Goal: Information Seeking & Learning: Learn about a topic

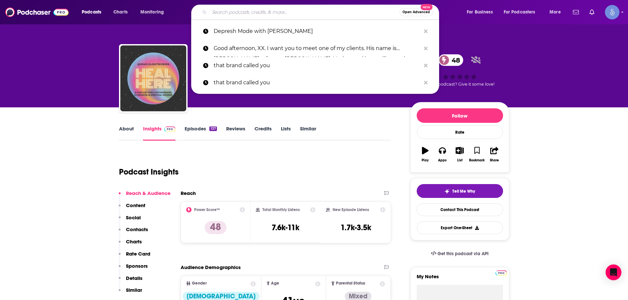
paste input "Everything is Personal"
type input "Everything is Personal"
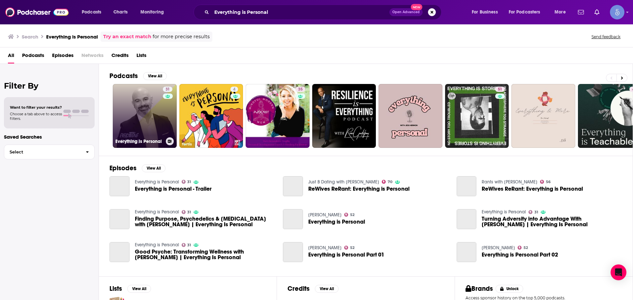
click at [132, 121] on link "31 Everything is Personal" at bounding box center [145, 116] width 64 height 64
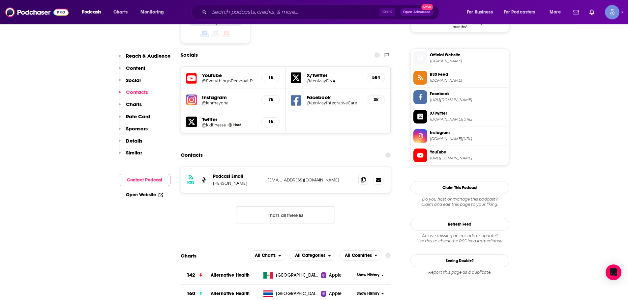
scroll to position [561, 0]
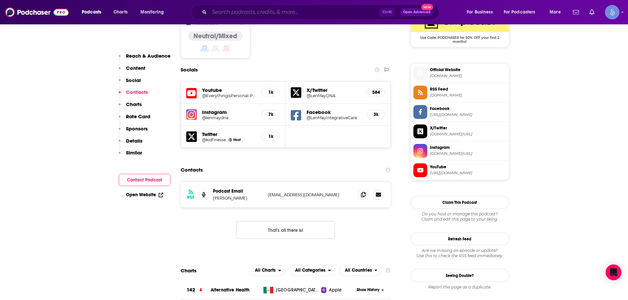
click at [256, 12] on input "Search podcasts, credits, & more..." at bounding box center [294, 12] width 170 height 11
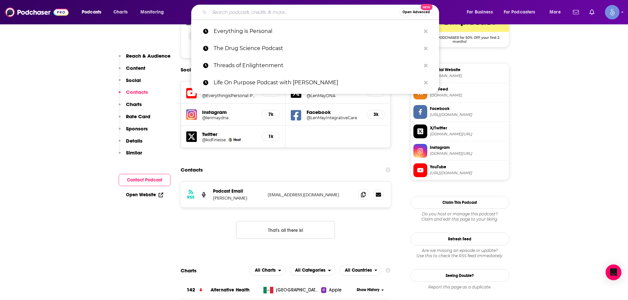
paste input "Human Optimization Podcast"
type input "Human Optimization Podcast"
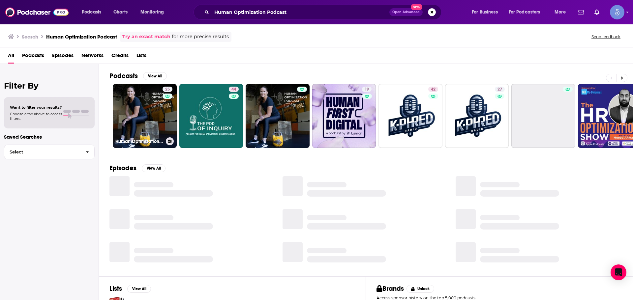
click at [131, 105] on link "25 Human Optimization Podcast" at bounding box center [145, 116] width 64 height 64
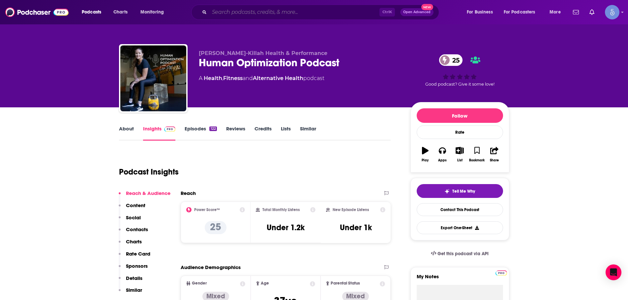
click at [222, 13] on input "Search podcasts, credits, & more..." at bounding box center [294, 12] width 170 height 11
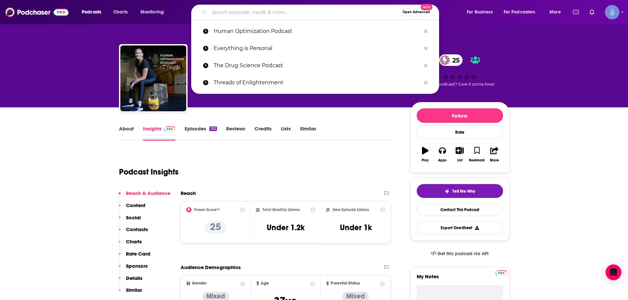
paste input "The Synergy Connection Show"
type input "The Synergy Connection Show"
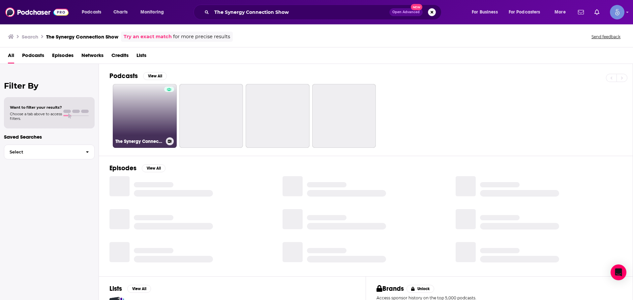
click at [133, 109] on link "The Synergy Connection Show" at bounding box center [145, 116] width 64 height 64
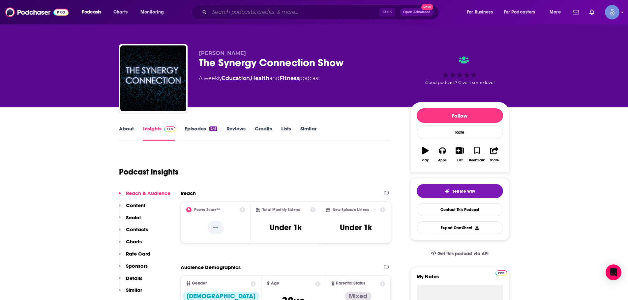
click at [233, 13] on input "Search podcasts, credits, & more..." at bounding box center [294, 12] width 170 height 11
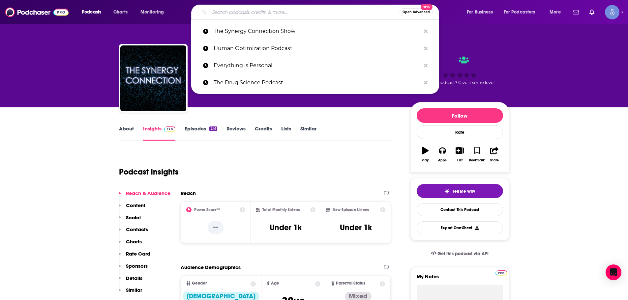
paste input "Open-Minded Healing"
type input "Open-Minded Healing"
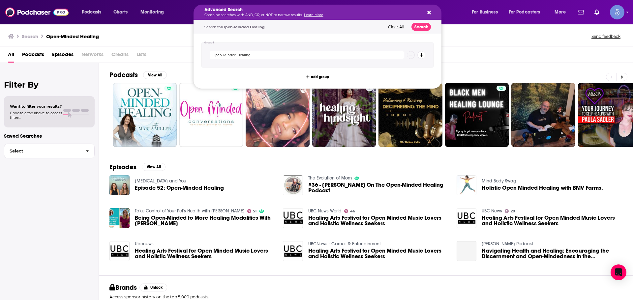
drag, startPoint x: 282, startPoint y: 14, endPoint x: 182, endPoint y: 14, distance: 100.2
click at [182, 14] on div "Podcasts Charts Monitoring Advanced Search Combine searches with AND, OR, or NO…" at bounding box center [324, 12] width 495 height 15
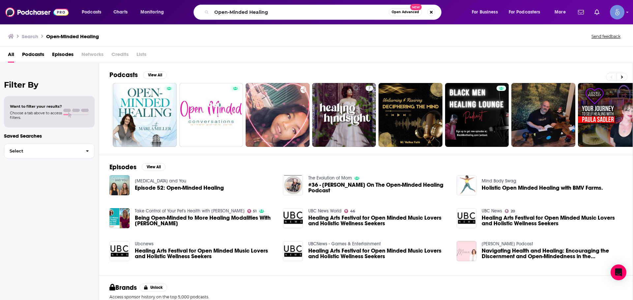
click at [427, 10] on span "Open Advanced New" at bounding box center [412, 12] width 46 height 8
click at [434, 13] on button "Search podcasts, credits, & more..." at bounding box center [431, 12] width 8 height 8
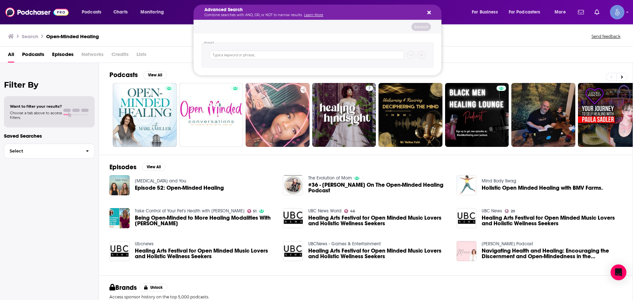
click at [431, 10] on div "Advanced Search Combine searches with AND, OR, or NOT to narrow results. Learn …" at bounding box center [318, 12] width 248 height 15
drag, startPoint x: 431, startPoint y: 10, endPoint x: 427, endPoint y: 11, distance: 4.0
click at [431, 10] on div "Advanced Search Combine searches with AND, OR, or NOT to narrow results. Learn …" at bounding box center [318, 12] width 248 height 15
click at [425, 11] on div "Advanced Search Combine searches with AND, OR, or NOT to narrow results. Learn …" at bounding box center [318, 12] width 248 height 15
click at [428, 13] on icon "Search podcasts, credits, & more..." at bounding box center [429, 12] width 4 height 5
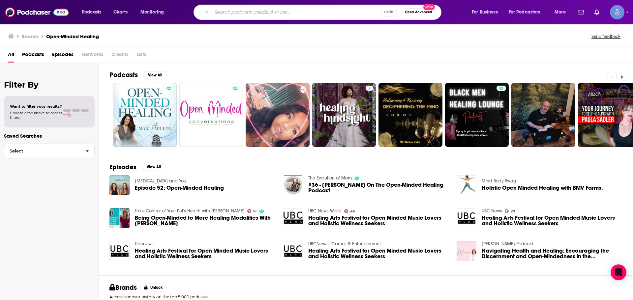
drag, startPoint x: 265, startPoint y: 5, endPoint x: 257, endPoint y: 13, distance: 11.2
click at [257, 13] on input "Search podcasts, credits, & more..." at bounding box center [296, 12] width 169 height 11
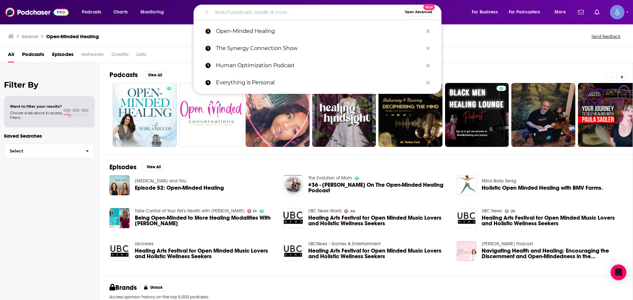
paste input "The Root of the Matter"
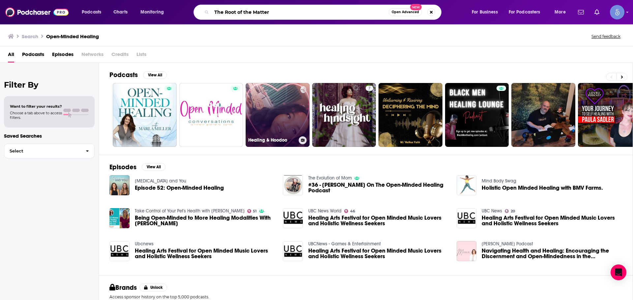
type input "The Root of the Matter"
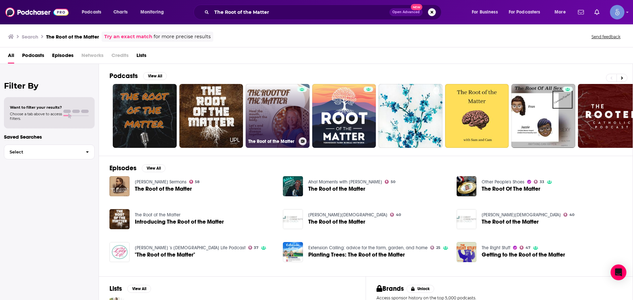
click at [271, 137] on link "The Root of the Matter" at bounding box center [278, 116] width 64 height 64
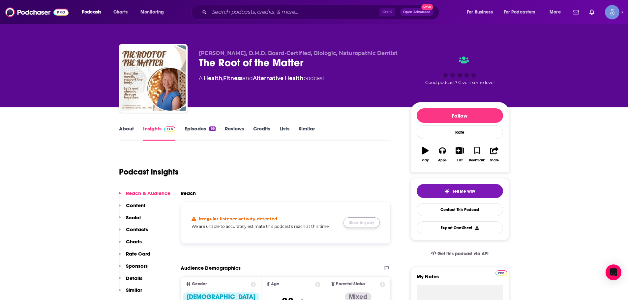
click at [362, 218] on button "Show Anyway" at bounding box center [362, 223] width 36 height 11
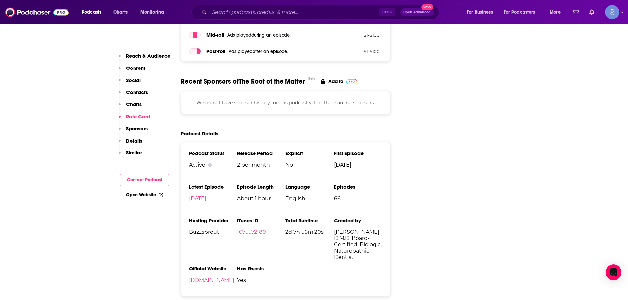
scroll to position [725, 0]
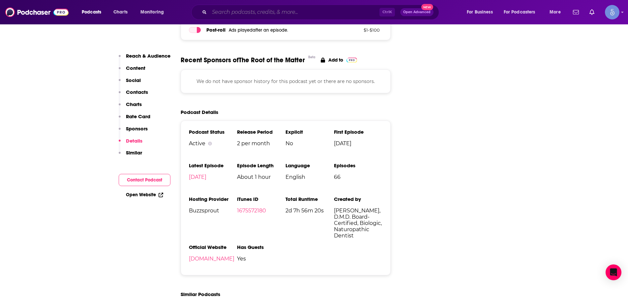
click at [250, 13] on input "Search podcasts, credits, & more..." at bounding box center [294, 12] width 170 height 11
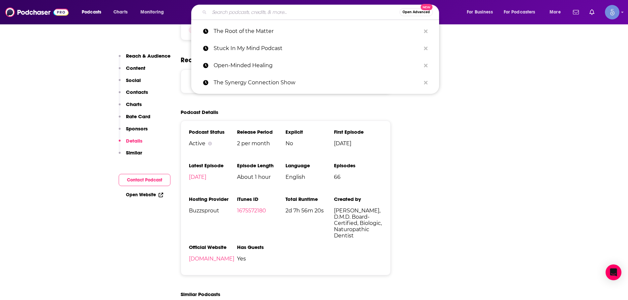
paste input "Biohacking with [PERSON_NAME]"
type input "Biohacking with [PERSON_NAME]"
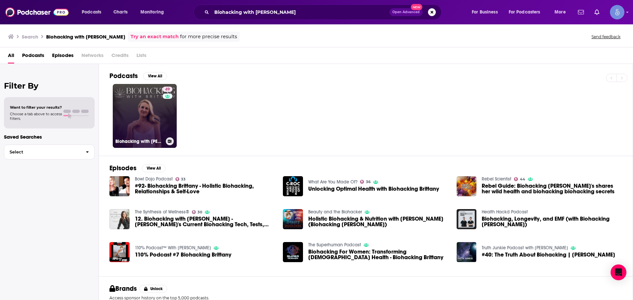
click at [137, 126] on link "49 Biohacking with [PERSON_NAME]" at bounding box center [145, 116] width 64 height 64
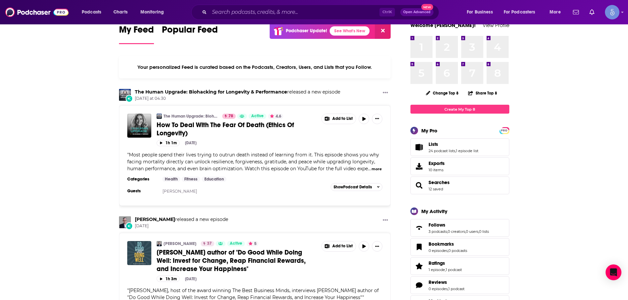
scroll to position [33, 0]
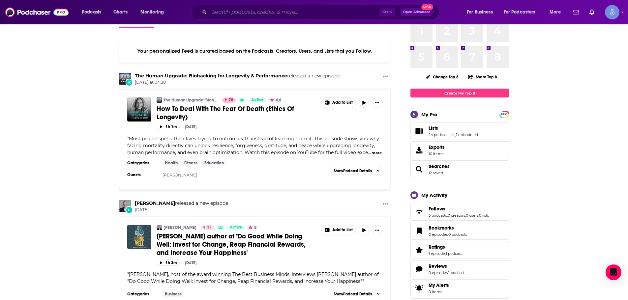
click at [254, 9] on input "Search podcasts, credits, & more..." at bounding box center [294, 12] width 170 height 11
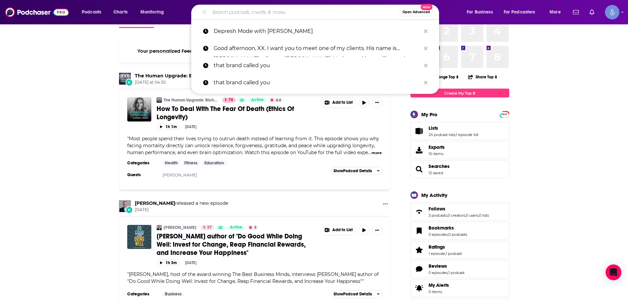
paste input "Biohacking with [PERSON_NAME]"
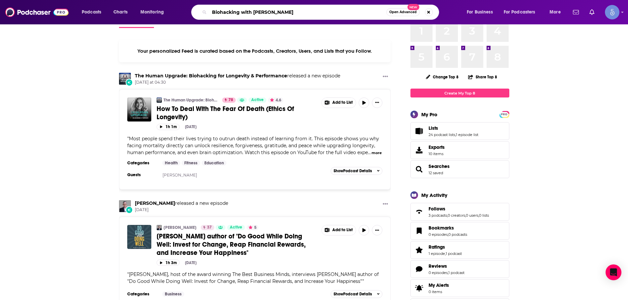
type input "Biohacking with [PERSON_NAME]"
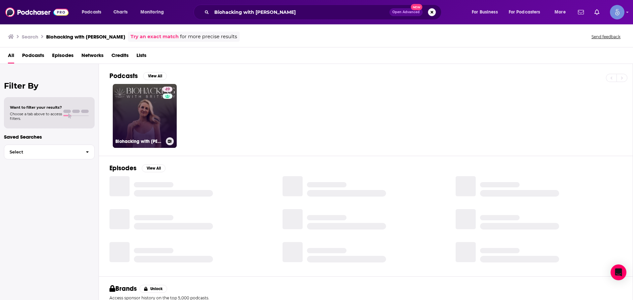
click at [139, 116] on link "49 Biohacking with [PERSON_NAME]" at bounding box center [145, 116] width 64 height 64
